Goal: Transaction & Acquisition: Register for event/course

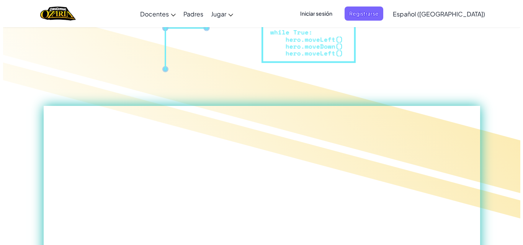
scroll to position [116, 0]
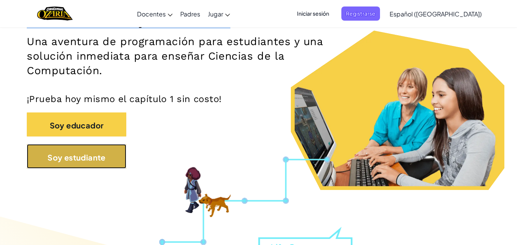
click at [118, 152] on button "Soy estudiante" at bounding box center [77, 156] width 100 height 25
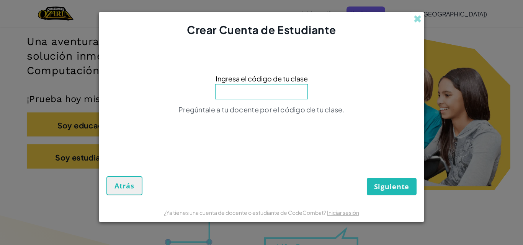
click at [242, 95] on input at bounding box center [261, 91] width 93 height 15
type input "SheepFindHide"
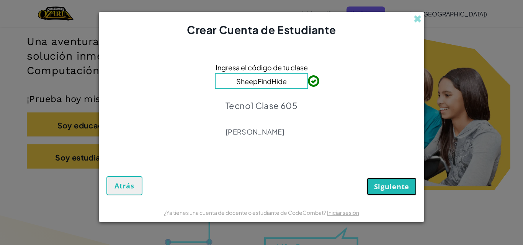
click at [374, 179] on button "Siguiente" at bounding box center [392, 187] width 50 height 18
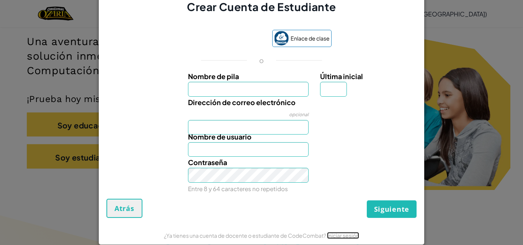
click at [339, 235] on font "Iniciar sesión" at bounding box center [343, 235] width 32 height 7
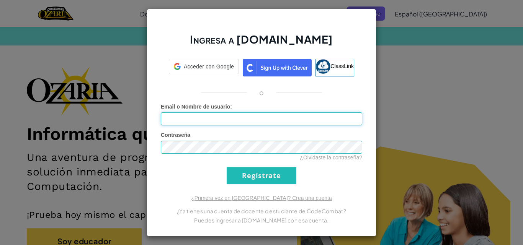
type input "[EMAIL_ADDRESS][DOMAIN_NAME]"
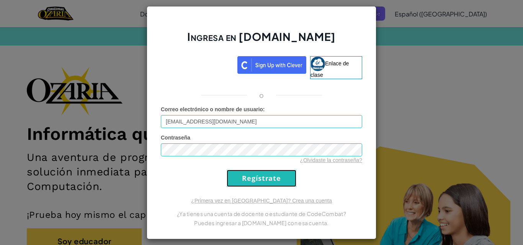
click at [275, 178] on input "Regístrate" at bounding box center [262, 178] width 70 height 17
